Goal: Task Accomplishment & Management: Manage account settings

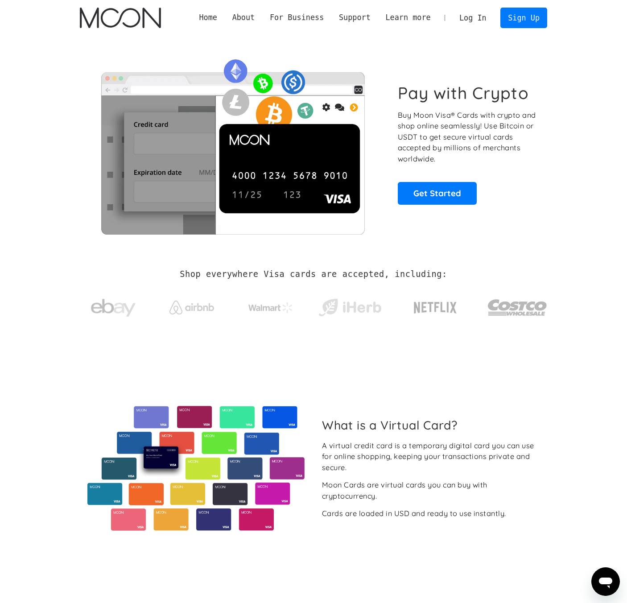
click at [468, 20] on link "Log In" at bounding box center [473, 18] width 42 height 20
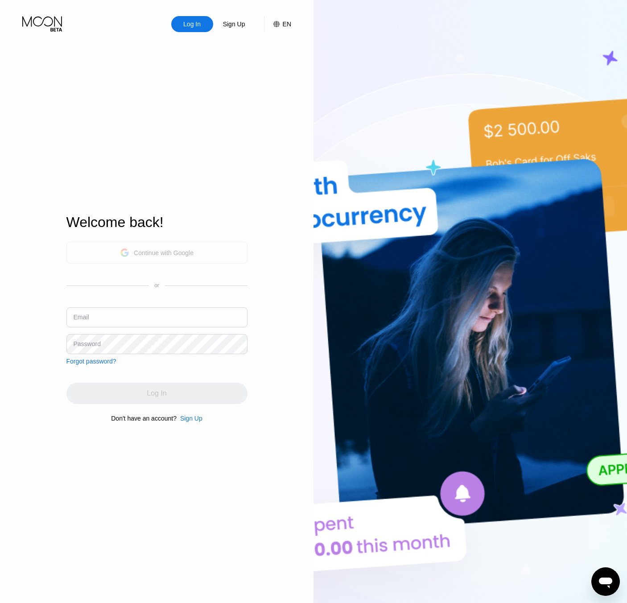
click at [152, 260] on div "Continue with Google" at bounding box center [156, 253] width 181 height 22
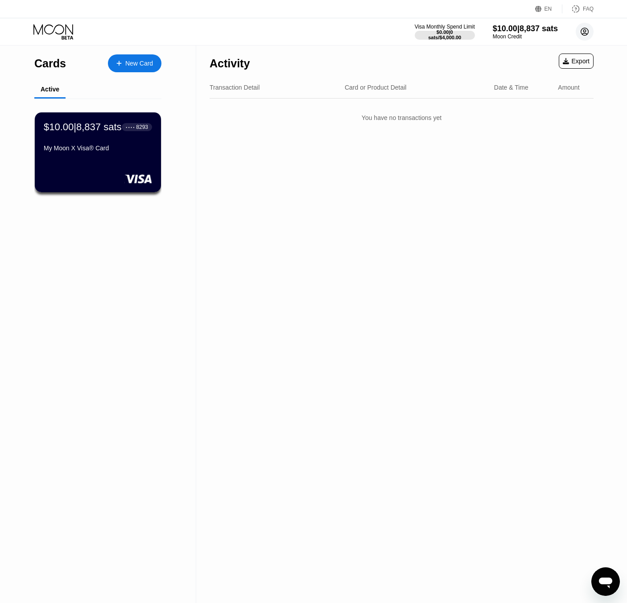
click at [589, 31] on circle at bounding box center [585, 32] width 18 height 18
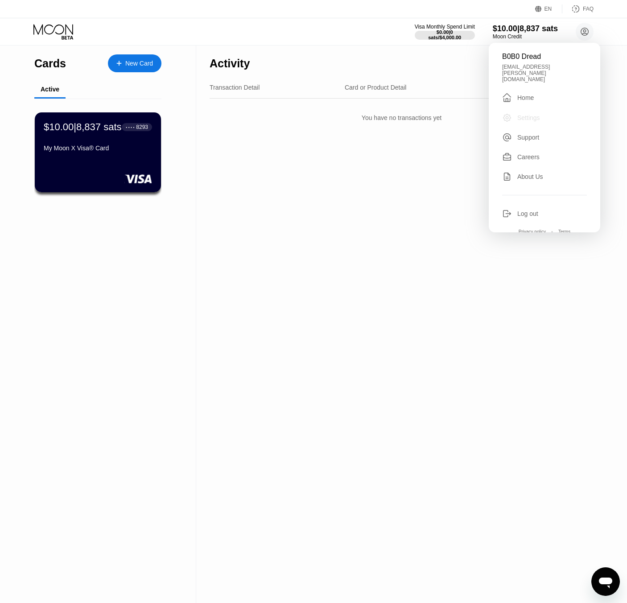
click at [527, 114] on div "Settings" at bounding box center [528, 117] width 23 height 7
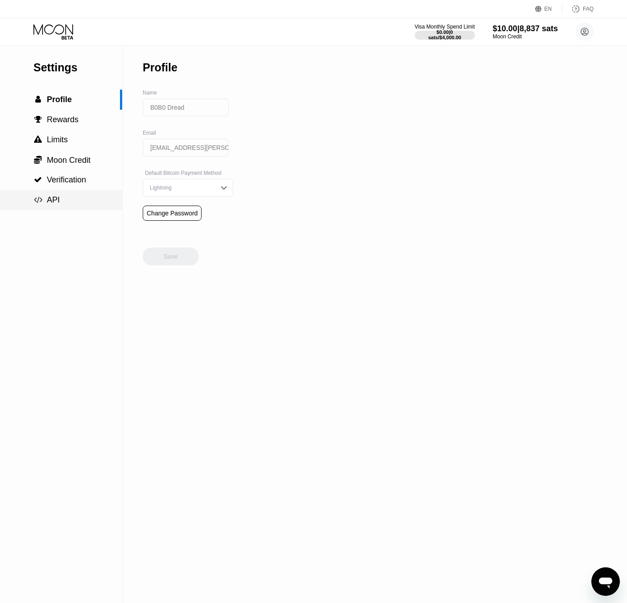
click at [53, 201] on span "API" at bounding box center [53, 199] width 13 height 9
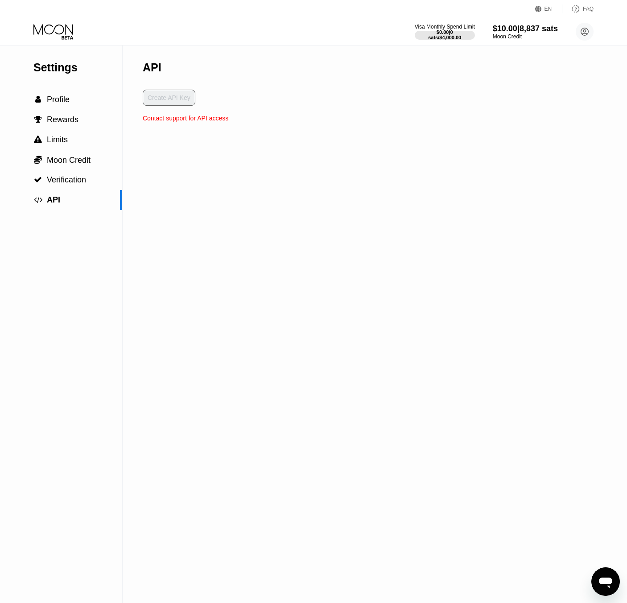
click at [157, 105] on div "Create API Key" at bounding box center [186, 102] width 86 height 25
click at [160, 100] on div "Create API Key" at bounding box center [186, 102] width 86 height 25
click at [177, 119] on div "Contact support for API access" at bounding box center [186, 118] width 86 height 7
click at [609, 581] on icon "Open messaging window" at bounding box center [605, 582] width 13 height 11
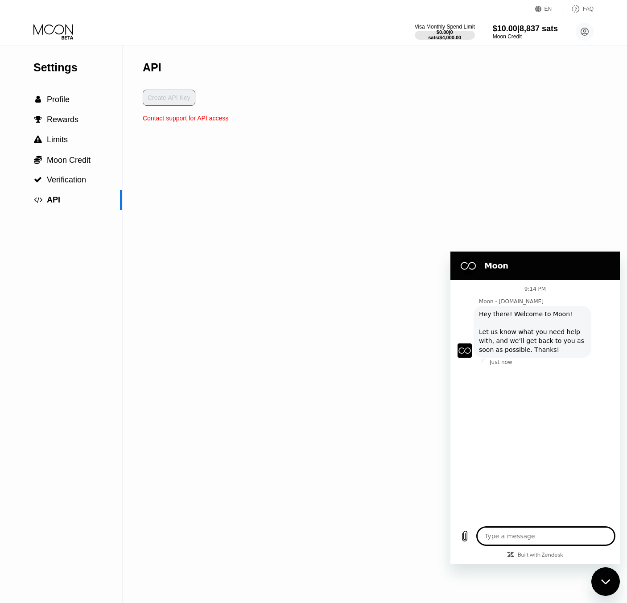
type textarea "x"
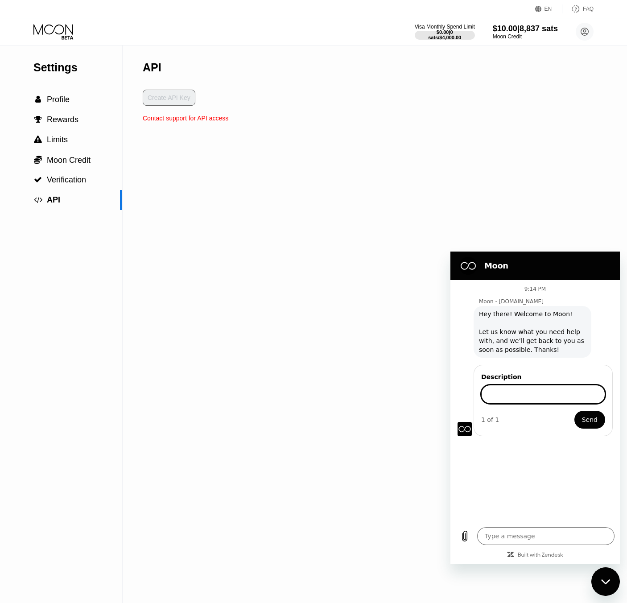
click at [515, 392] on input "Description" at bounding box center [543, 394] width 124 height 19
type input "Hi! i'm interested in getting an API key and working with you to issue cards pr…"
click at [593, 423] on span "Send" at bounding box center [590, 419] width 16 height 11
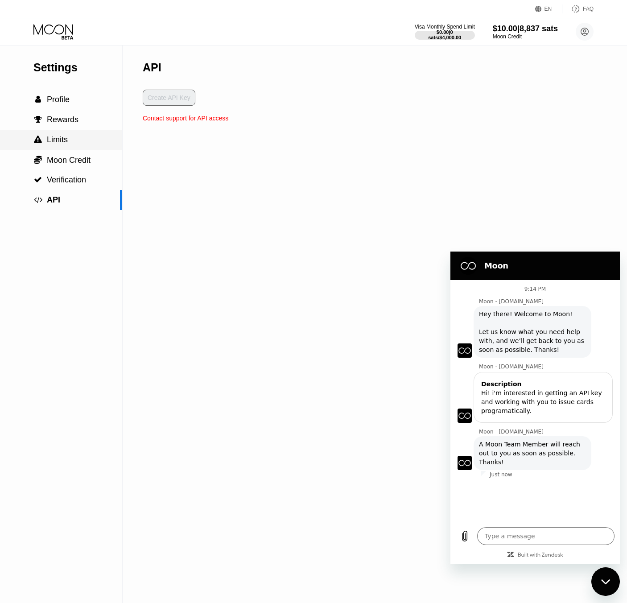
click at [62, 139] on span "Limits" at bounding box center [57, 139] width 21 height 9
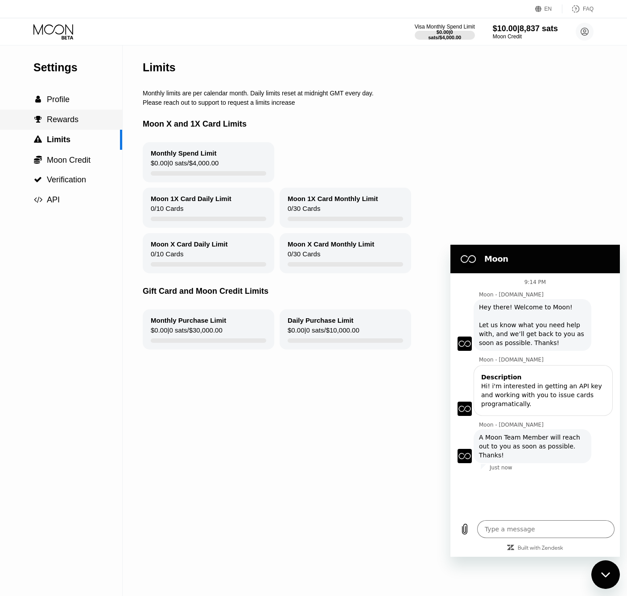
click at [63, 121] on span "Rewards" at bounding box center [63, 119] width 32 height 9
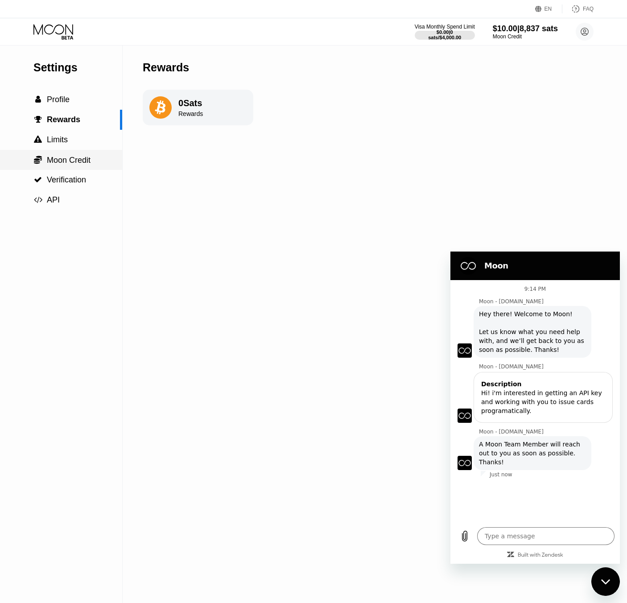
click at [63, 161] on span "Moon Credit" at bounding box center [69, 160] width 44 height 9
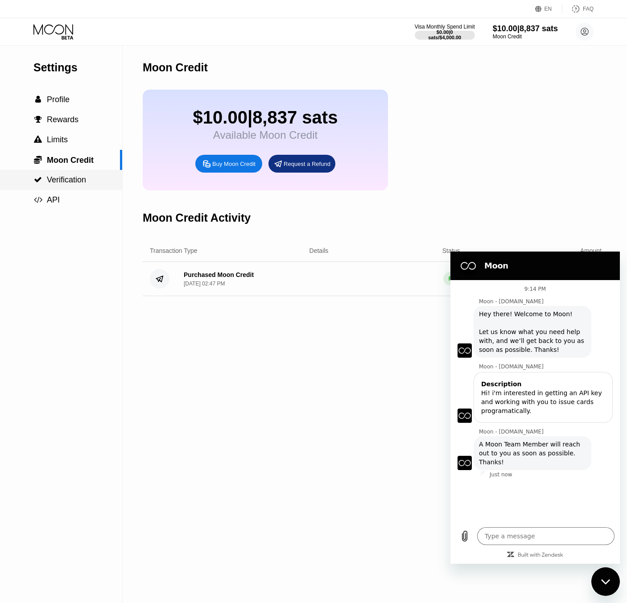
click at [62, 181] on span "Verification" at bounding box center [66, 179] width 39 height 9
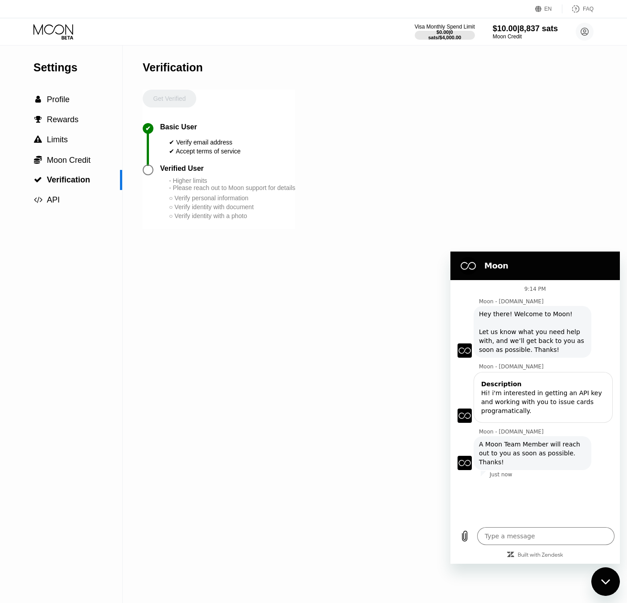
click at [151, 169] on div at bounding box center [148, 170] width 11 height 11
click at [201, 191] on div "- Higher limits - Please reach out to Moon support for details" at bounding box center [232, 184] width 126 height 14
click at [202, 210] on div "○ Verify identity with document" at bounding box center [232, 206] width 126 height 7
click at [204, 214] on div "○ Verify identity with a photo" at bounding box center [232, 215] width 126 height 7
click at [177, 103] on div "Get Verified" at bounding box center [169, 106] width 53 height 33
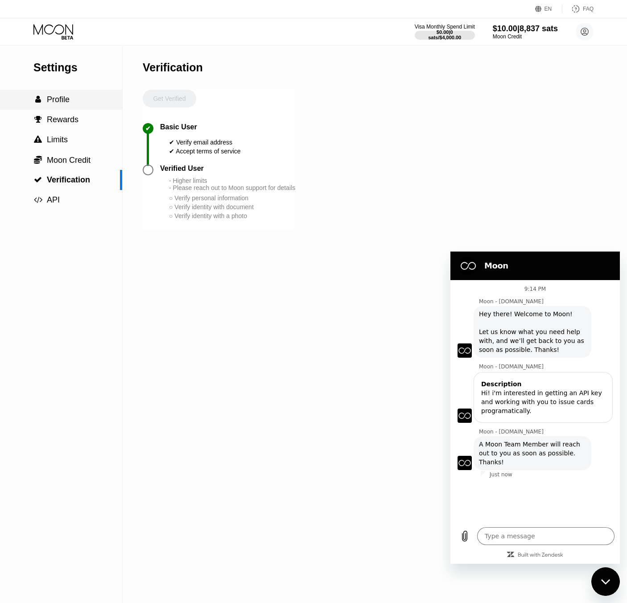
click at [61, 102] on span "Profile" at bounding box center [58, 99] width 23 height 9
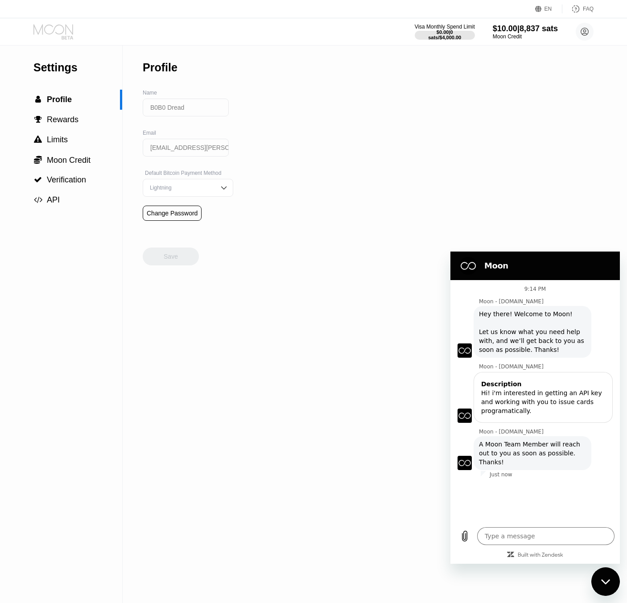
click at [60, 32] on icon at bounding box center [53, 32] width 41 height 16
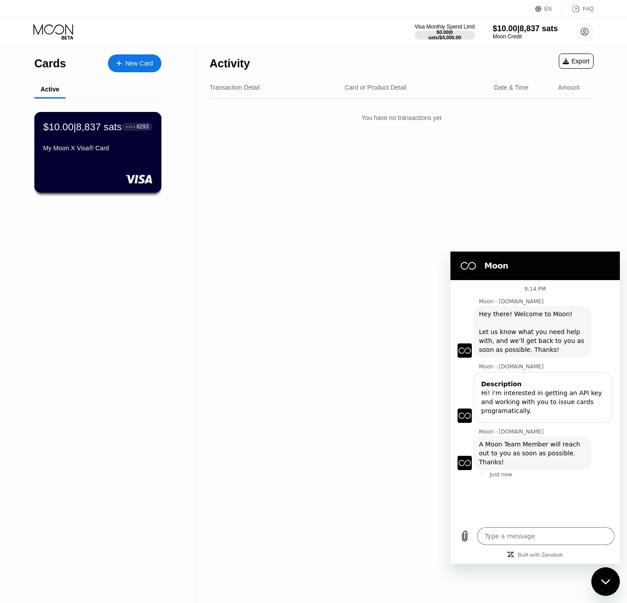
click at [108, 149] on div "$10.00 | 8,837 sats ● ● ● ● 8293 My Moon X Visa® Card" at bounding box center [97, 138] width 109 height 34
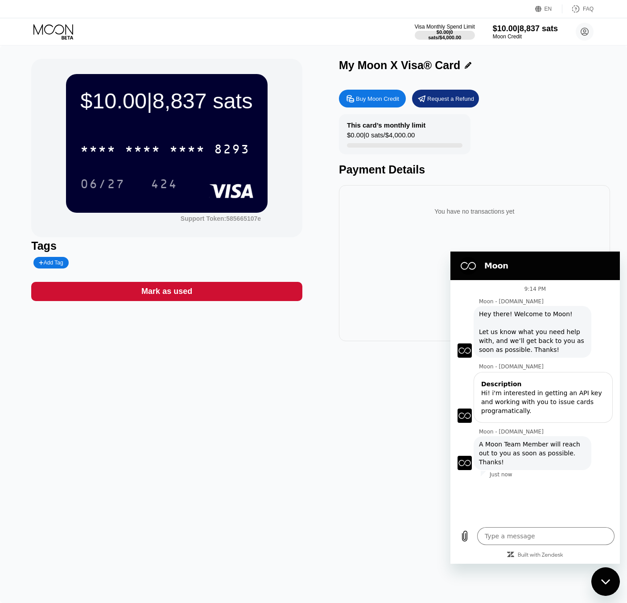
click at [537, 260] on div "Moon" at bounding box center [533, 266] width 155 height 18
click at [615, 586] on div "Close messaging window" at bounding box center [605, 581] width 27 height 27
type textarea "x"
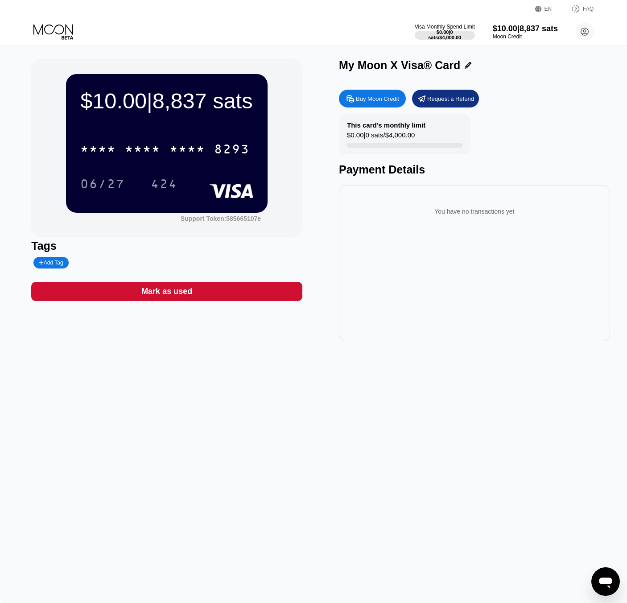
click at [58, 34] on icon at bounding box center [53, 32] width 41 height 16
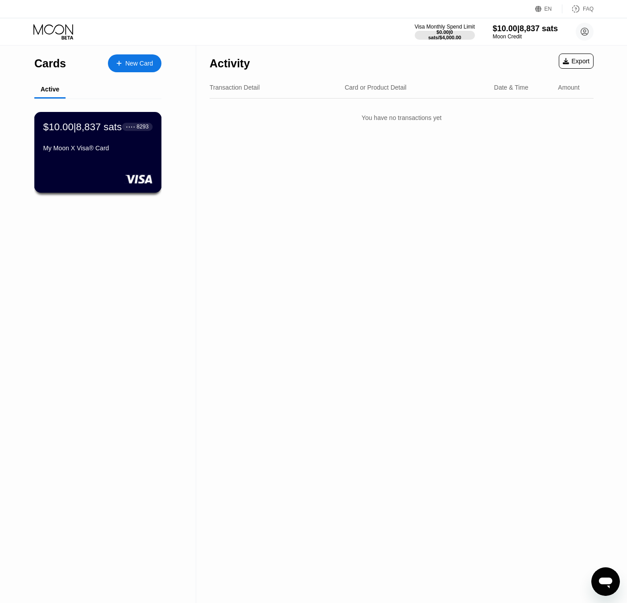
click at [117, 152] on div "My Moon X Visa® Card" at bounding box center [97, 147] width 109 height 7
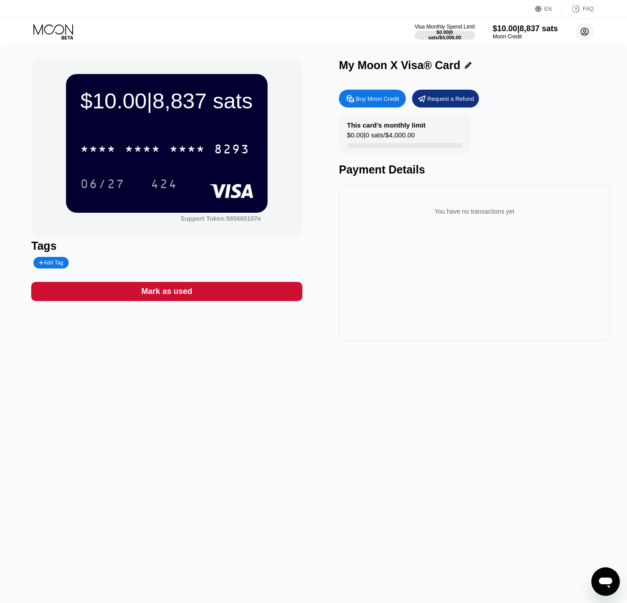
click at [588, 29] on circle at bounding box center [585, 32] width 18 height 18
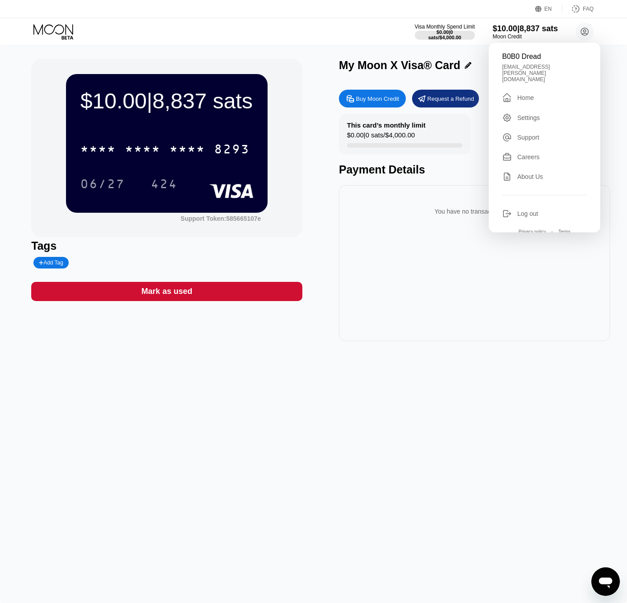
click at [523, 94] on div "Home" at bounding box center [525, 97] width 16 height 7
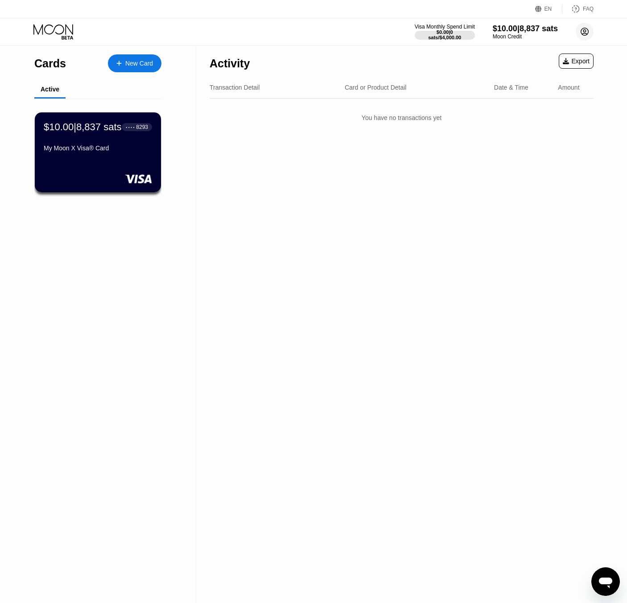
click at [586, 31] on icon at bounding box center [584, 31] width 5 height 5
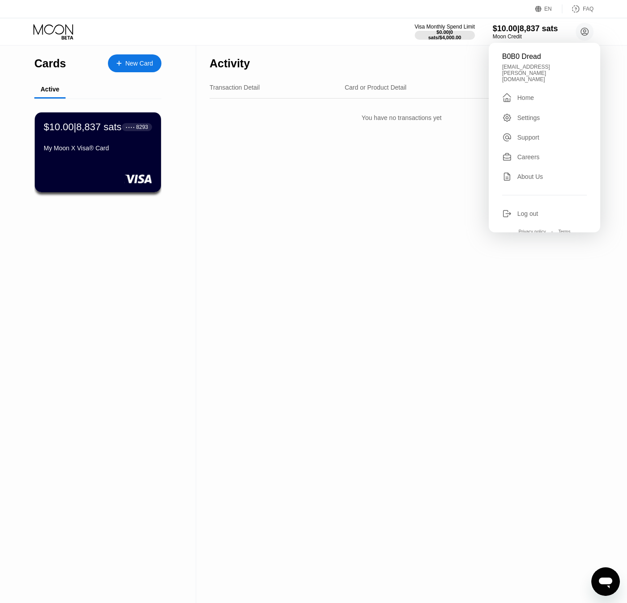
click at [536, 114] on div "Settings" at bounding box center [528, 117] width 23 height 7
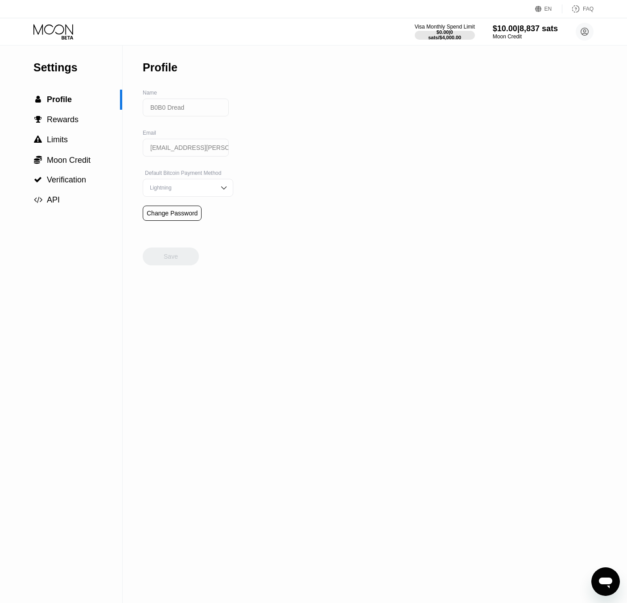
click at [45, 29] on icon at bounding box center [53, 29] width 40 height 10
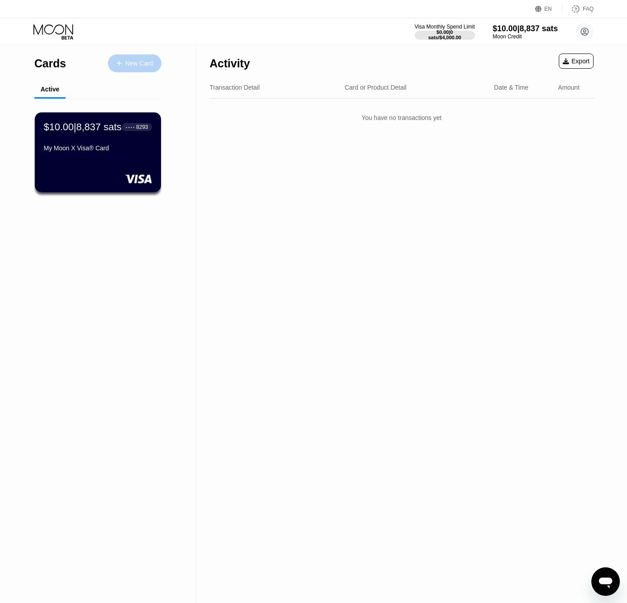
click at [127, 60] on div "New Card" at bounding box center [139, 64] width 28 height 8
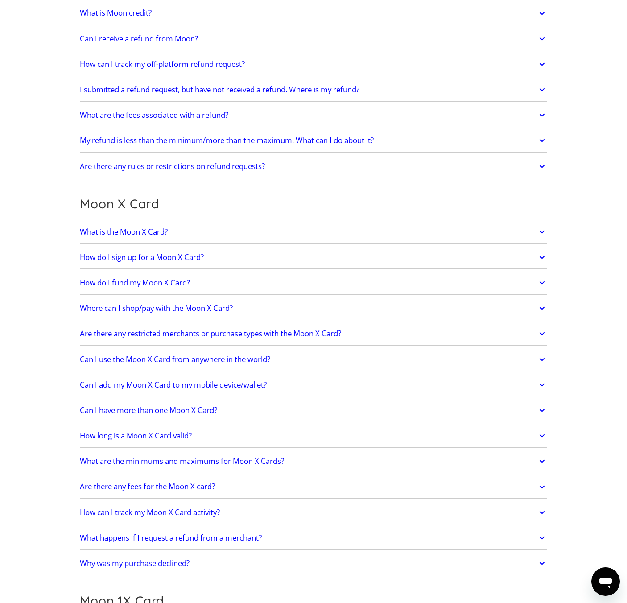
scroll to position [494, 0]
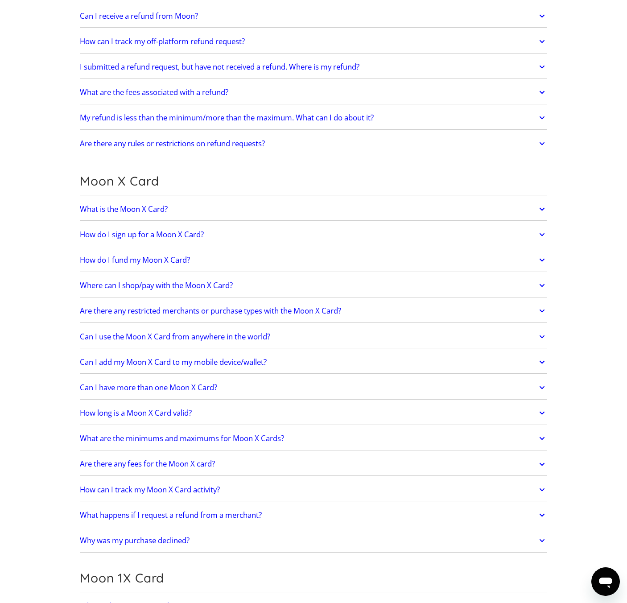
click at [165, 205] on h2 "What is the Moon X Card?" at bounding box center [124, 209] width 88 height 9
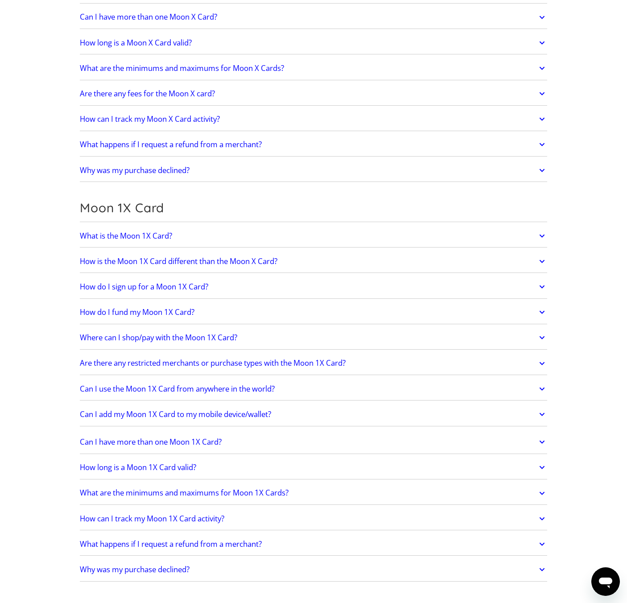
scroll to position [955, 0]
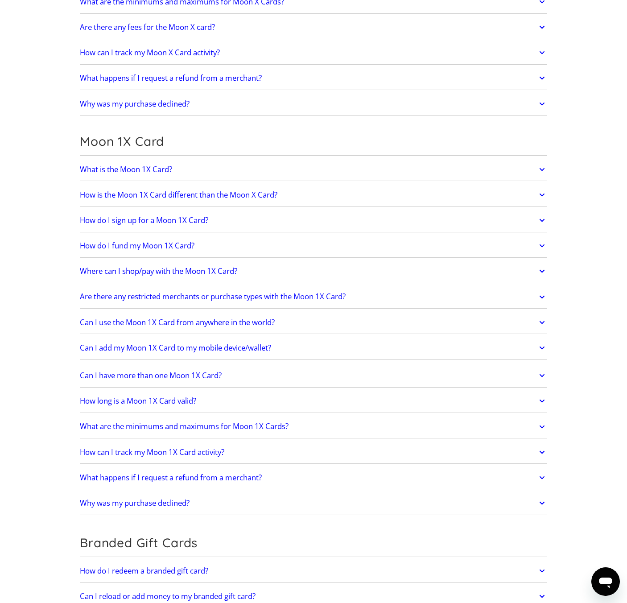
click at [157, 170] on h2 "What is the Moon 1X Card?" at bounding box center [126, 169] width 92 height 9
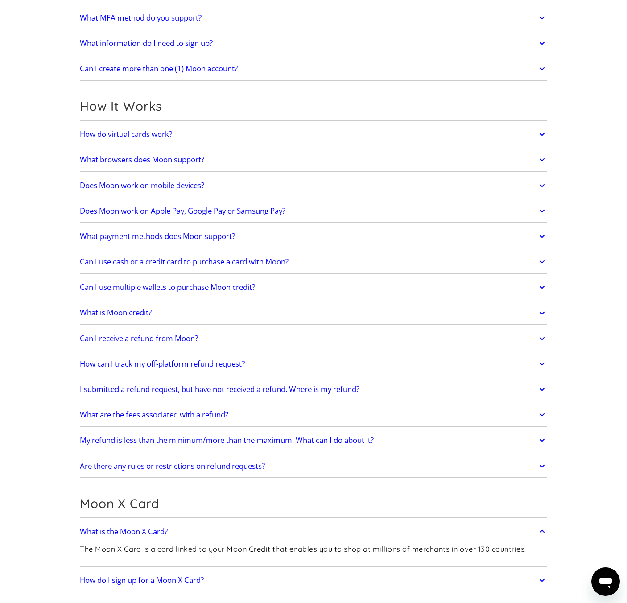
scroll to position [174, 0]
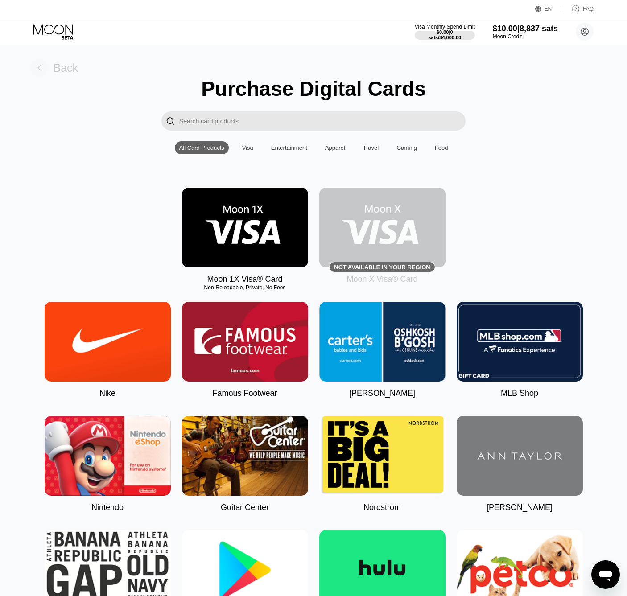
click at [60, 64] on div "Back" at bounding box center [65, 68] width 25 height 13
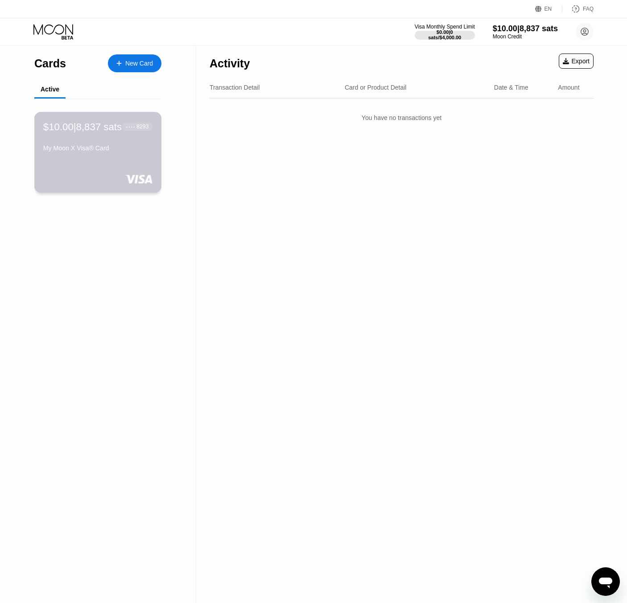
click at [87, 152] on div "My Moon X Visa® Card" at bounding box center [97, 147] width 109 height 7
